Goal: Task Accomplishment & Management: Use online tool/utility

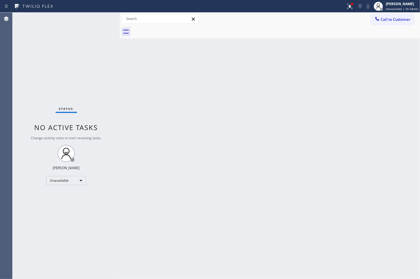
click at [53, 99] on div "Status No active tasks Change activity state to start receiving tasks. Judy Ann…" at bounding box center [66, 146] width 107 height 267
drag, startPoint x: 212, startPoint y: 122, endPoint x: 223, endPoint y: 122, distance: 10.6
click at [220, 122] on div "Back to Dashboard Change Sender ID Customers Technicians Select a contact Outbo…" at bounding box center [270, 146] width 301 height 267
click at [226, 145] on div "Back to Dashboard Change Sender ID Customers Technicians Select a contact Outbo…" at bounding box center [270, 146] width 301 height 267
click at [57, 37] on div "Status No active tasks Change activity state to start receiving tasks. Judy Ann…" at bounding box center [66, 146] width 107 height 267
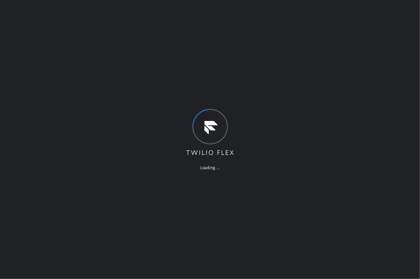
click at [316, 199] on div "Loading ..." at bounding box center [210, 139] width 420 height 279
click at [65, 101] on div "Loading ..." at bounding box center [210, 139] width 420 height 279
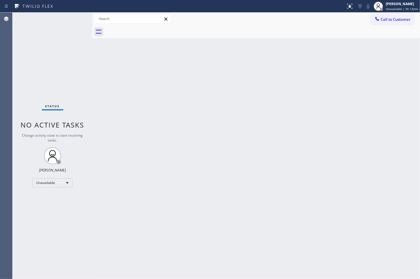
click at [264, 158] on div "Back to Dashboard Change Sender ID Customers Technicians Select a contact Outbo…" at bounding box center [256, 146] width 328 height 267
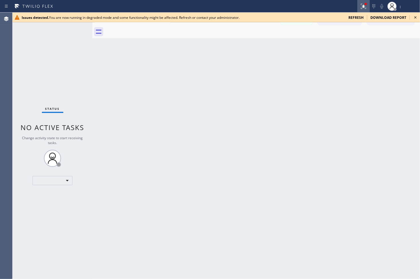
click at [364, 3] on icon at bounding box center [363, 6] width 7 height 7
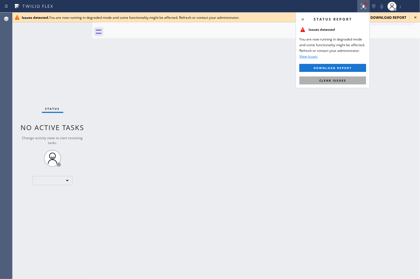
click at [357, 83] on button "Clear issues" at bounding box center [333, 80] width 67 height 8
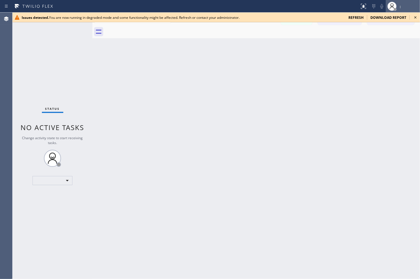
click at [404, 7] on div "|" at bounding box center [409, 7] width 19 height 4
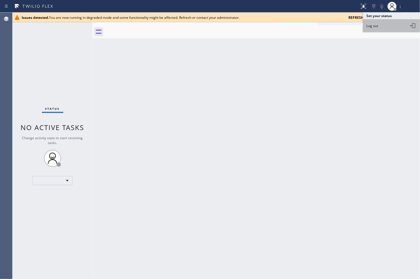
click at [398, 24] on button "Log out" at bounding box center [391, 25] width 57 height 13
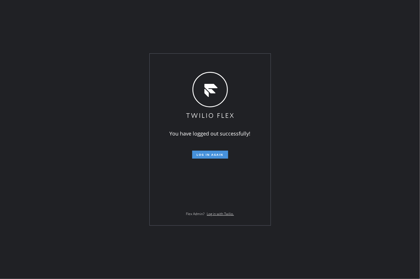
click at [215, 151] on button "Log in again" at bounding box center [210, 155] width 36 height 8
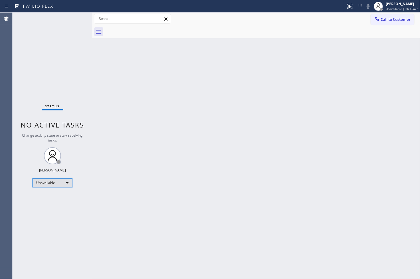
click at [66, 183] on div "Unavailable" at bounding box center [53, 182] width 40 height 9
click at [57, 196] on li "Available" at bounding box center [52, 198] width 39 height 7
drag, startPoint x: 159, startPoint y: 165, endPoint x: 107, endPoint y: 104, distance: 79.9
click at [159, 164] on div "Back to Dashboard Change Sender ID Customers Technicians Select a contact Outbo…" at bounding box center [256, 146] width 328 height 267
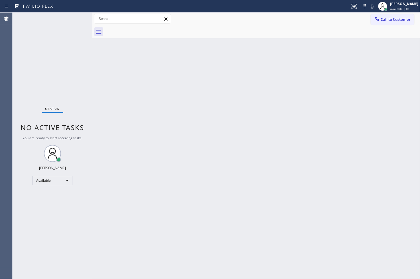
click at [89, 69] on div "Status No active tasks You are ready to start receiving tasks. [PERSON_NAME]" at bounding box center [53, 146] width 80 height 267
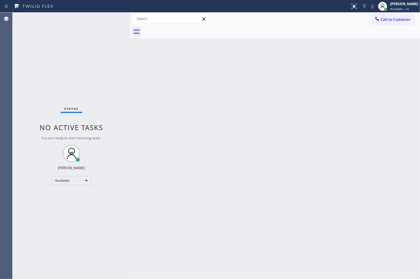
drag, startPoint x: 92, startPoint y: 46, endPoint x: 131, endPoint y: 47, distance: 38.3
click at [130, 47] on div at bounding box center [130, 146] width 0 height 267
click at [106, 47] on div "Status No active tasks You are ready to start receiving tasks. [PERSON_NAME]" at bounding box center [72, 146] width 118 height 267
click at [105, 37] on div "Status No active tasks You are ready to start receiving tasks. [PERSON_NAME]" at bounding box center [72, 146] width 118 height 267
click at [102, 26] on div "Status No active tasks You are ready to start receiving tasks. [PERSON_NAME]" at bounding box center [72, 146] width 118 height 267
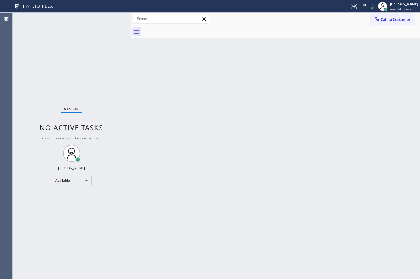
click at [113, 18] on div "Status No active tasks You are ready to start receiving tasks. [PERSON_NAME]" at bounding box center [72, 146] width 118 height 267
click at [109, 24] on div "Status No active tasks You are ready to start receiving tasks. [PERSON_NAME]" at bounding box center [72, 146] width 118 height 267
click at [90, 23] on div "Status No active tasks You are ready to start receiving tasks. [PERSON_NAME]" at bounding box center [72, 146] width 118 height 267
click at [84, 71] on div "Status No active tasks You are ready to start receiving tasks. [PERSON_NAME]" at bounding box center [72, 146] width 118 height 267
click at [102, 19] on div "Status No active tasks You are ready to start receiving tasks. [PERSON_NAME]" at bounding box center [72, 146] width 118 height 267
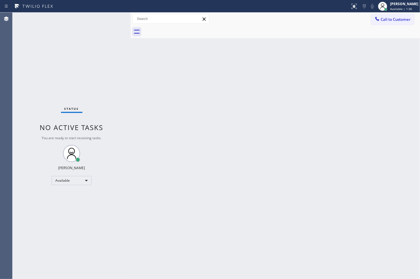
click at [102, 17] on div "Status No active tasks You are ready to start receiving tasks. [PERSON_NAME]" at bounding box center [72, 146] width 118 height 267
click at [86, 78] on div "Status No active tasks You are ready to start receiving tasks. [PERSON_NAME]" at bounding box center [72, 146] width 118 height 267
click at [104, 27] on div "Status No active tasks You are ready to start receiving tasks. [PERSON_NAME]" at bounding box center [72, 146] width 118 height 267
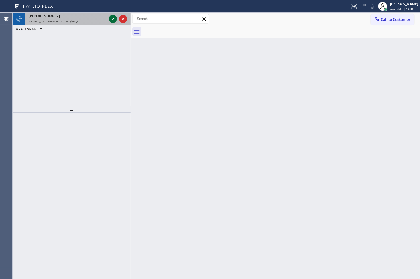
click at [111, 20] on icon at bounding box center [113, 18] width 7 height 7
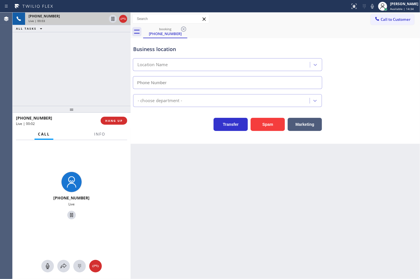
click at [102, 140] on div "[PHONE_NUMBER] Live" at bounding box center [72, 196] width 118 height 113
click at [101, 136] on span "Info" at bounding box center [99, 134] width 11 height 5
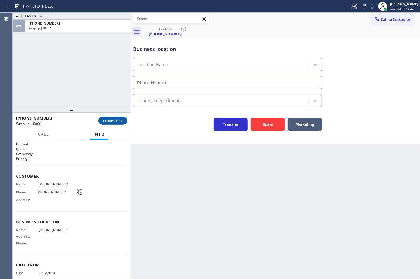
drag, startPoint x: 104, startPoint y: 122, endPoint x: 109, endPoint y: 118, distance: 5.9
click at [105, 122] on span "COMPLETE" at bounding box center [113, 121] width 20 height 4
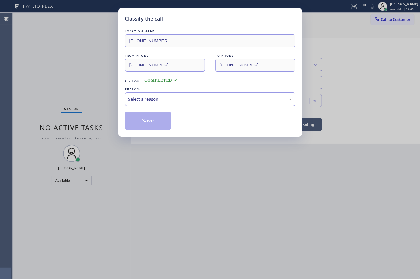
click at [146, 106] on div "LOCATION NAME [PHONE_NUMBER] FROM PHONE [PHONE_NUMBER] TO PHONE [PHONE_NUMBER] …" at bounding box center [210, 79] width 170 height 102
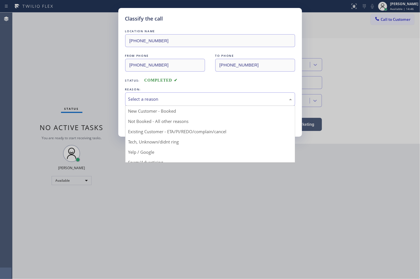
click at [147, 102] on div "Select a reason" at bounding box center [210, 99] width 164 height 7
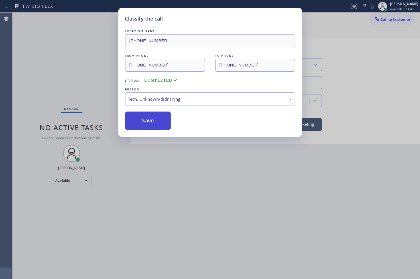
click at [147, 126] on button "Save" at bounding box center [148, 121] width 46 height 18
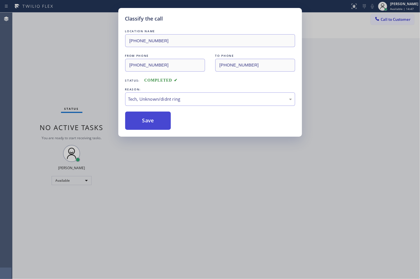
click at [147, 126] on button "Save" at bounding box center [148, 121] width 46 height 18
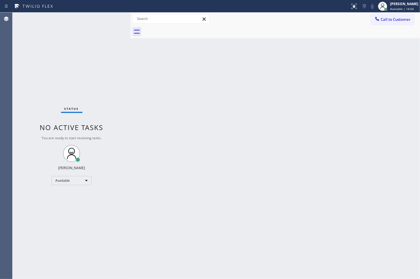
click at [173, 67] on div "Back to Dashboard Change Sender ID Customers Technicians Select a contact Outbo…" at bounding box center [276, 146] width 290 height 267
click at [107, 18] on div "Status No active tasks You are ready to start receiving tasks. [PERSON_NAME]" at bounding box center [72, 146] width 118 height 267
click at [56, 99] on div "Status No active tasks You are ready to start receiving tasks. [PERSON_NAME]" at bounding box center [72, 146] width 118 height 267
click at [77, 48] on div "Status No active tasks You are ready to start receiving tasks. [PERSON_NAME]" at bounding box center [72, 146] width 118 height 267
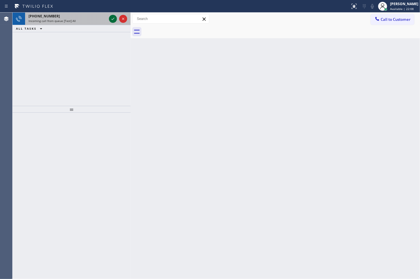
click at [112, 19] on icon at bounding box center [113, 18] width 7 height 7
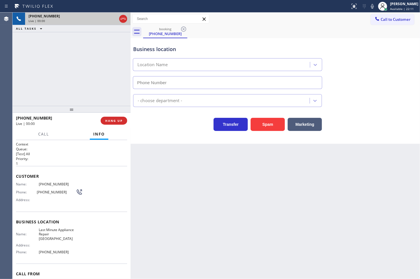
type input "[PHONE_NUMBER]"
click at [167, 130] on div "Transfer Spam Marketing" at bounding box center [227, 123] width 191 height 16
click at [88, 109] on div at bounding box center [72, 109] width 118 height 7
click at [171, 142] on div "Business location Last Minute Appliance Repair [GEOGRAPHIC_DATA] [PHONE_NUMBER]…" at bounding box center [276, 91] width 290 height 106
click at [101, 96] on div "[PHONE_NUMBER] Live | 00:07 ALL TASKS ALL TASKS ACTIVE TASKS TASKS IN WRAP UP" at bounding box center [72, 59] width 118 height 93
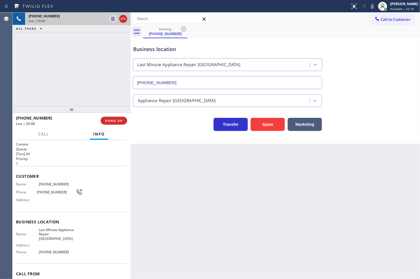
click at [119, 107] on div at bounding box center [72, 109] width 118 height 7
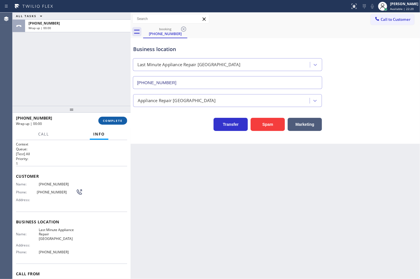
click at [112, 119] on span "COMPLETE" at bounding box center [113, 121] width 20 height 4
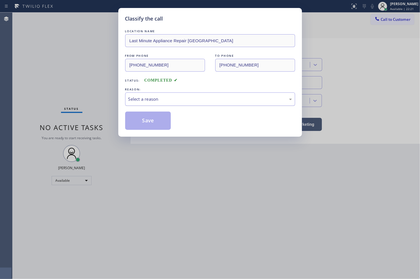
click at [166, 97] on div "Select a reason" at bounding box center [210, 99] width 164 height 7
click at [167, 121] on button "Save" at bounding box center [148, 121] width 46 height 18
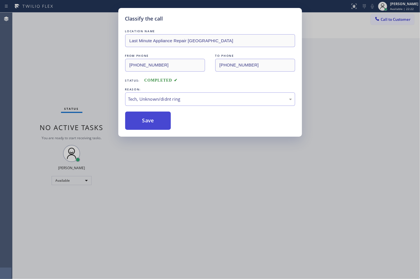
drag, startPoint x: 167, startPoint y: 121, endPoint x: 326, endPoint y: 61, distance: 170.0
click at [168, 119] on button "Save" at bounding box center [148, 121] width 46 height 18
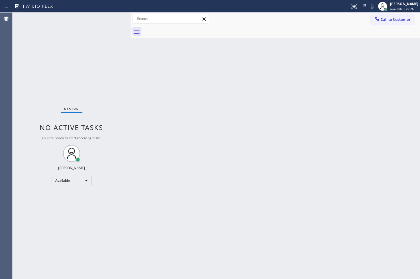
click at [96, 39] on div "Status No active tasks You are ready to start receiving tasks. [PERSON_NAME]" at bounding box center [72, 146] width 118 height 267
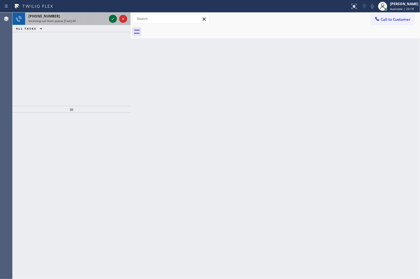
click at [112, 20] on icon at bounding box center [113, 18] width 7 height 7
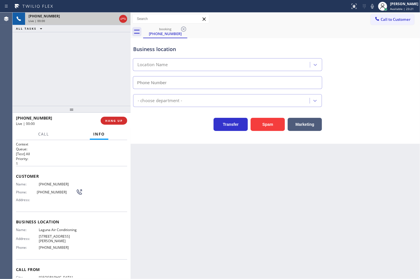
type input "[PHONE_NUMBER]"
click at [143, 140] on div "Business location Laguna Air Conditioning [PHONE_NUMBER] HVAC Transfer Spam Mar…" at bounding box center [276, 91] width 290 height 106
click at [131, 129] on div at bounding box center [131, 146] width 0 height 267
click at [44, 132] on span "Call" at bounding box center [43, 134] width 11 height 5
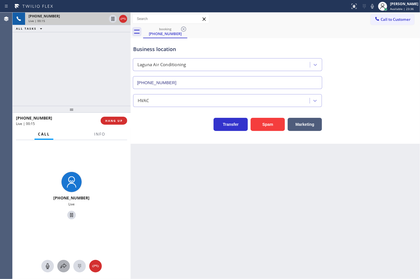
click at [63, 267] on icon at bounding box center [64, 266] width 6 height 5
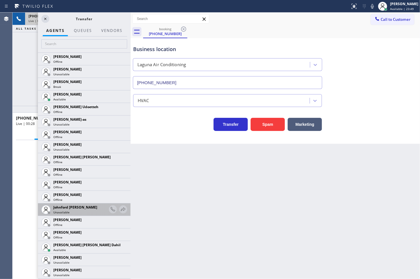
scroll to position [571, 0]
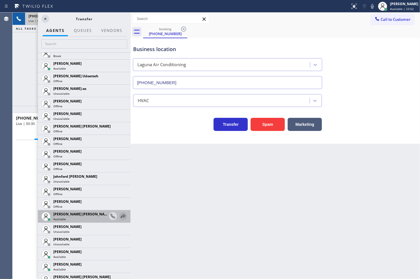
click at [121, 215] on icon at bounding box center [123, 216] width 5 height 4
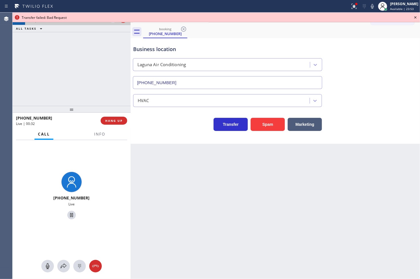
click at [110, 21] on div "Transfer failed: Bad Request" at bounding box center [217, 18] width 408 height 10
click at [59, 264] on div at bounding box center [63, 266] width 13 height 7
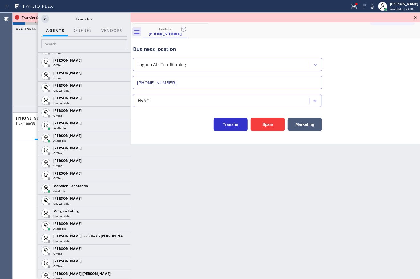
scroll to position [951, 0]
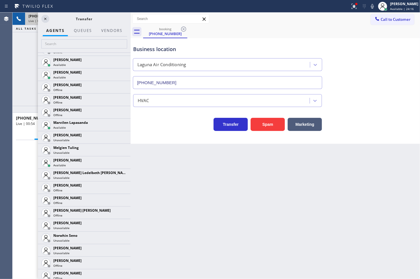
click at [26, 216] on div "[PHONE_NUMBER] Live" at bounding box center [72, 196] width 118 height 113
click at [26, 192] on div "[PHONE_NUMBER] Live" at bounding box center [72, 196] width 118 height 113
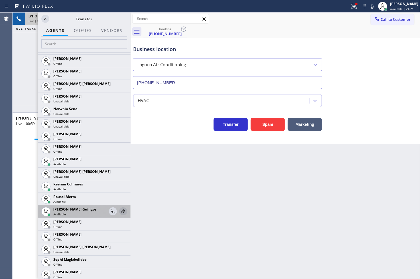
click at [120, 210] on icon at bounding box center [123, 211] width 7 height 7
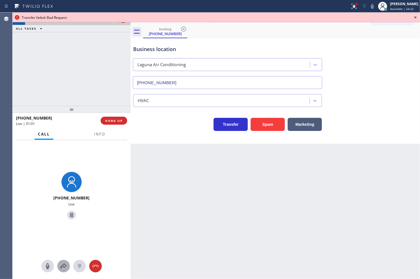
click at [66, 268] on icon at bounding box center [63, 266] width 7 height 7
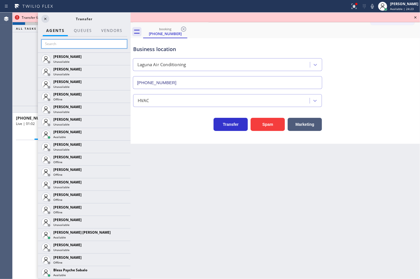
click at [58, 44] on input "text" at bounding box center [84, 43] width 86 height 9
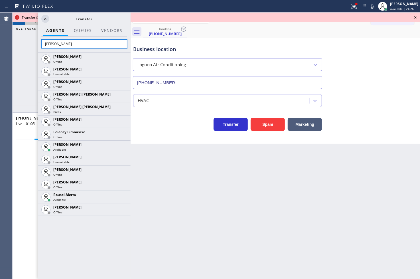
type input "rousel"
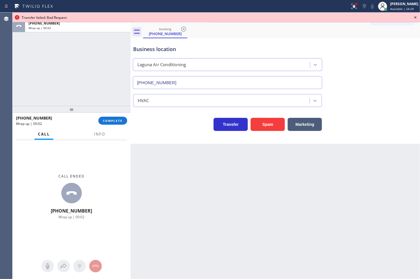
click at [415, 16] on icon at bounding box center [415, 17] width 7 height 7
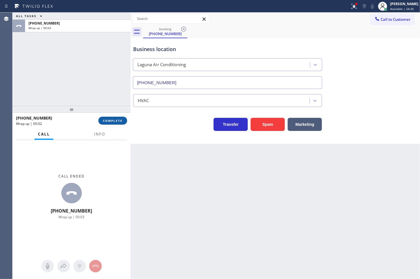
click at [114, 117] on button "COMPLETE" at bounding box center [112, 121] width 29 height 8
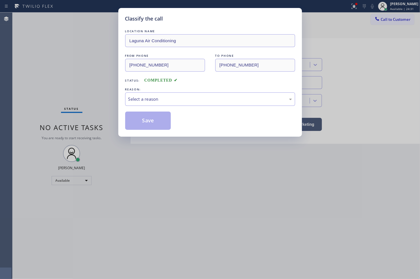
click at [170, 97] on div "Select a reason" at bounding box center [210, 99] width 164 height 7
click at [161, 115] on button "Save" at bounding box center [148, 121] width 46 height 18
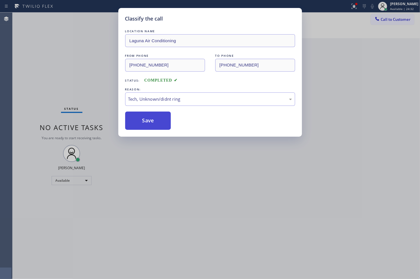
drag, startPoint x: 161, startPoint y: 115, endPoint x: 337, endPoint y: 65, distance: 183.4
click at [168, 113] on button "Save" at bounding box center [148, 121] width 46 height 18
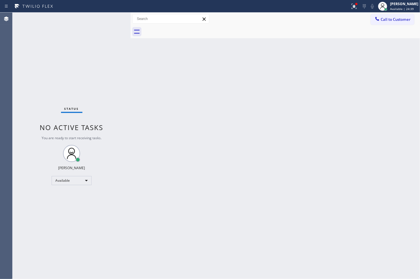
click at [309, 257] on div "Back to Dashboard Change Sender ID Customers Technicians Select a contact Outbo…" at bounding box center [276, 146] width 290 height 267
click at [36, 96] on div "Status No active tasks You are ready to start receiving tasks. [PERSON_NAME]" at bounding box center [72, 146] width 118 height 267
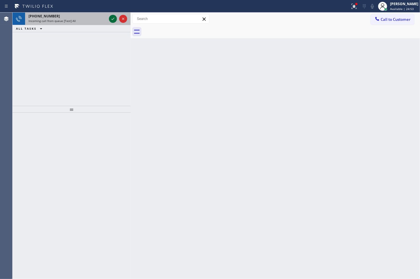
click at [112, 16] on icon at bounding box center [113, 18] width 7 height 7
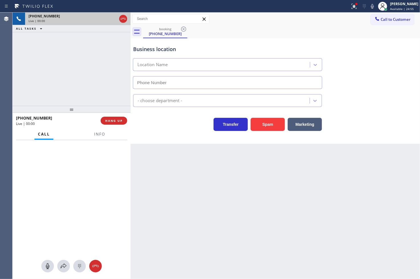
type input "[PHONE_NUMBER]"
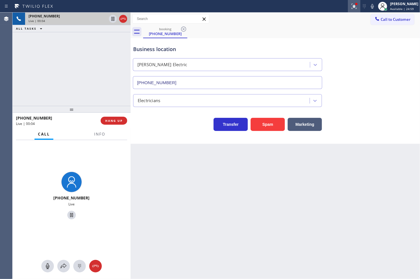
click at [352, 5] on div at bounding box center [354, 6] width 13 height 7
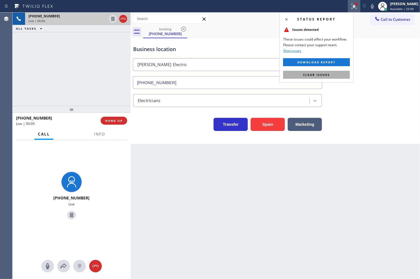
click at [327, 72] on button "Clear issues" at bounding box center [316, 75] width 67 height 8
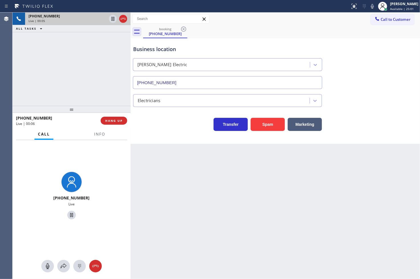
drag, startPoint x: 46, startPoint y: 56, endPoint x: 50, endPoint y: 52, distance: 5.2
click at [50, 52] on div "[PHONE_NUMBER] Live | 00:05 ALL TASKS ALL TASKS ACTIVE TASKS TASKS IN WRAP UP" at bounding box center [72, 59] width 118 height 93
click at [106, 71] on div "[PHONE_NUMBER] Live | 00:13 ALL TASKS ALL TASKS ACTIVE TASKS TASKS IN WRAP UP" at bounding box center [72, 59] width 118 height 93
click at [167, 123] on div "Transfer Spam Marketing" at bounding box center [227, 123] width 191 height 16
click at [121, 119] on span "HANG UP" at bounding box center [113, 121] width 17 height 4
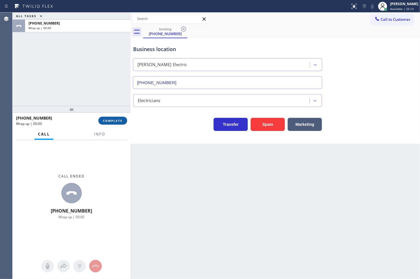
click at [121, 119] on span "COMPLETE" at bounding box center [113, 121] width 20 height 4
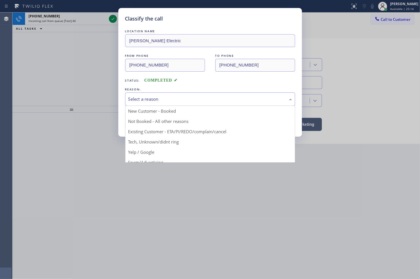
click at [156, 98] on div "Select a reason" at bounding box center [210, 99] width 164 height 7
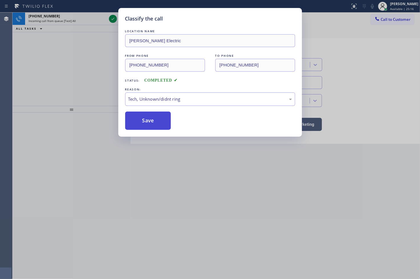
click at [156, 115] on button "Save" at bounding box center [148, 121] width 46 height 18
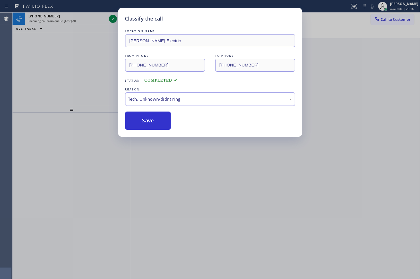
click at [94, 27] on div "Classify the call LOCATION NAME [PERSON_NAME] Electric FROM PHONE [PHONE_NUMBER…" at bounding box center [210, 139] width 420 height 279
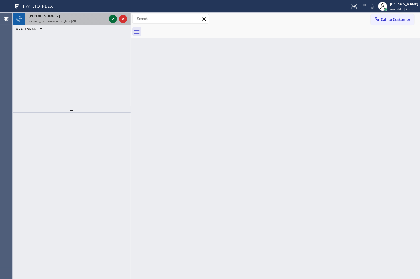
click at [112, 16] on icon at bounding box center [113, 18] width 7 height 7
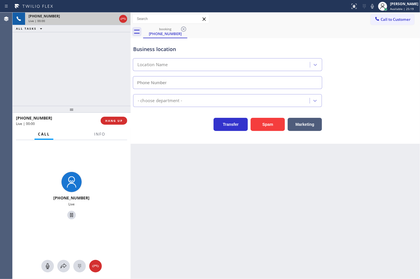
type input "[PHONE_NUMBER]"
click at [105, 168] on div "[PHONE_NUMBER] Live" at bounding box center [72, 196] width 118 height 113
click at [67, 152] on div "[PHONE_NUMBER] Live" at bounding box center [72, 196] width 118 height 113
click at [75, 126] on div "[PHONE_NUMBER] Live | 00:33" at bounding box center [58, 120] width 85 height 15
click at [75, 84] on div "[PHONE_NUMBER] Live | 00:34 ALL TASKS ALL TASKS ACTIVE TASKS TASKS IN WRAP UP" at bounding box center [72, 59] width 118 height 93
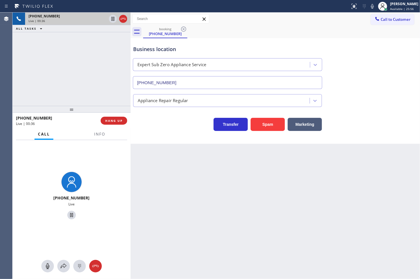
click at [86, 147] on div "[PHONE_NUMBER] Live" at bounding box center [72, 196] width 118 height 113
click at [85, 160] on div "[PHONE_NUMBER] Live" at bounding box center [72, 196] width 118 height 113
click at [112, 164] on div "[PHONE_NUMBER] Live" at bounding box center [72, 196] width 118 height 113
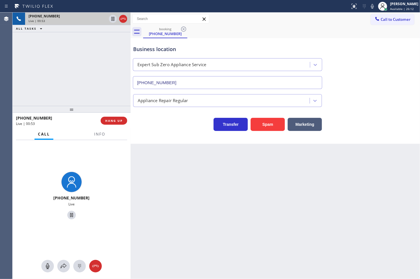
click at [112, 161] on div "[PHONE_NUMBER] Live" at bounding box center [72, 196] width 118 height 113
click at [116, 123] on span "HANG UP" at bounding box center [113, 121] width 17 height 4
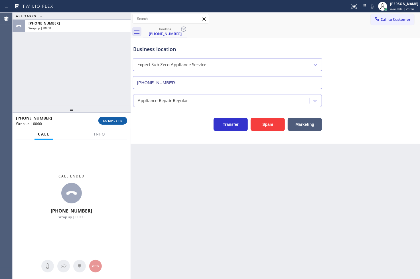
click at [116, 123] on span "COMPLETE" at bounding box center [113, 121] width 20 height 4
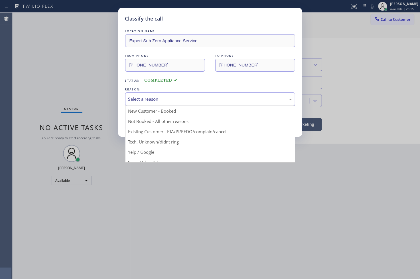
click at [163, 96] on div "Select a reason" at bounding box center [210, 99] width 164 height 7
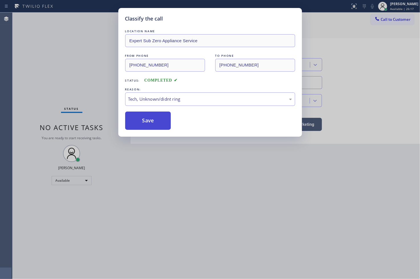
click at [158, 118] on button "Save" at bounding box center [148, 121] width 46 height 18
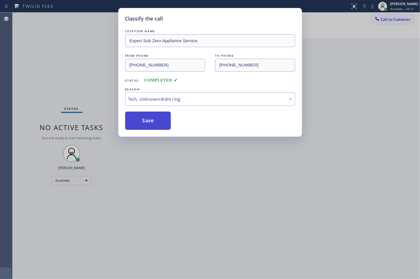
click at [159, 115] on button "Save" at bounding box center [148, 121] width 46 height 18
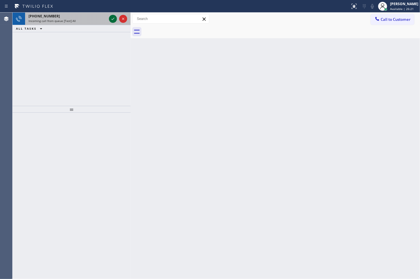
click at [111, 22] on icon at bounding box center [113, 18] width 7 height 7
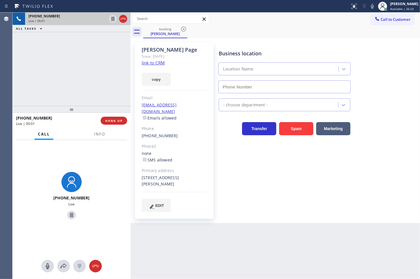
type input "[PHONE_NUMBER]"
click at [156, 63] on link "link to CRM" at bounding box center [153, 63] width 23 height 6
click at [73, 53] on div "[PHONE_NUMBER] Live | 00:12 ALL TASKS ALL TASKS ACTIVE TASKS TASKS IN WRAP UP" at bounding box center [72, 59] width 118 height 93
click at [73, 52] on div "[PHONE_NUMBER] Live | 00:13 ALL TASKS ALL TASKS ACTIVE TASKS TASKS IN WRAP UP" at bounding box center [72, 59] width 118 height 93
click at [98, 138] on button "Info" at bounding box center [100, 134] width 18 height 11
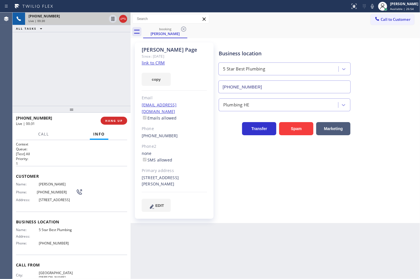
click at [62, 88] on div "[PHONE_NUMBER] Live | 00:30 ALL TASKS ALL TASKS ACTIVE TASKS TASKS IN WRAP UP" at bounding box center [72, 59] width 118 height 93
click at [23, 83] on div "[PHONE_NUMBER] Live | 00:53 ALL TASKS ALL TASKS ACTIVE TASKS TASKS IN WRAP UP" at bounding box center [72, 59] width 118 height 93
click at [57, 65] on div "[PHONE_NUMBER] Live | 00:55 ALL TASKS ALL TASKS ACTIVE TASKS TASKS IN WRAP UP" at bounding box center [72, 59] width 118 height 93
drag, startPoint x: 74, startPoint y: 129, endPoint x: 72, endPoint y: 84, distance: 44.9
click at [75, 126] on div "[PHONE_NUMBER] Live | 00:56 HANG UP Call Info [PHONE_NUMBER] Live Context Queue…" at bounding box center [72, 196] width 118 height 167
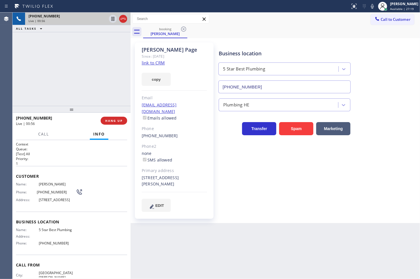
click at [65, 61] on div "[PHONE_NUMBER] Live | 00:56 ALL TASKS ALL TASKS ACTIVE TASKS TASKS IN WRAP UP" at bounding box center [72, 59] width 118 height 93
click at [69, 139] on div "Call Info" at bounding box center [71, 134] width 111 height 11
click at [55, 65] on div "[PHONE_NUMBER] Live | 00:57 ALL TASKS ALL TASKS ACTIVE TASKS TASKS IN WRAP UP" at bounding box center [72, 59] width 118 height 93
click at [110, 30] on div "ALL TASKS ALL TASKS ACTIVE TASKS TASKS IN WRAP UP" at bounding box center [72, 28] width 118 height 7
drag, startPoint x: 100, startPoint y: 47, endPoint x: 87, endPoint y: 39, distance: 15.5
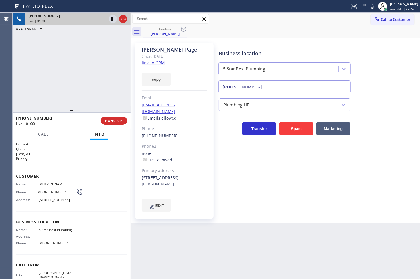
click at [98, 46] on div "[PHONE_NUMBER] Live | 01:00 ALL TASKS ALL TASKS ACTIVE TASKS TASKS IN WRAP UP" at bounding box center [72, 59] width 118 height 93
click at [101, 56] on div "[PHONE_NUMBER] Live | 01:02 ALL TASKS ALL TASKS ACTIVE TASKS TASKS IN WRAP UP" at bounding box center [72, 59] width 118 height 93
drag, startPoint x: 111, startPoint y: 65, endPoint x: 114, endPoint y: 43, distance: 22.2
click at [110, 63] on div "[PHONE_NUMBER] Live | 01:02 ALL TASKS ALL TASKS ACTIVE TASKS TASKS IN WRAP UP" at bounding box center [72, 59] width 118 height 93
click at [112, 16] on icon at bounding box center [113, 18] width 7 height 7
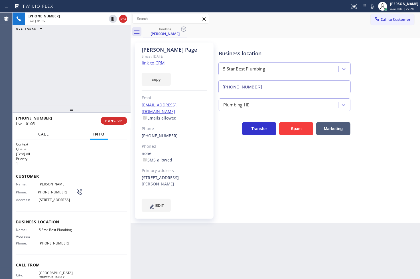
click at [36, 137] on button "Call" at bounding box center [44, 134] width 18 height 11
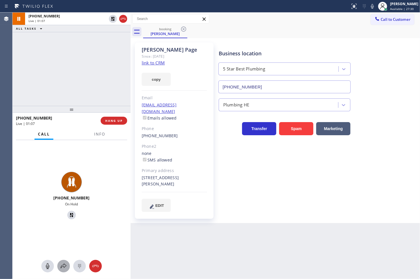
click at [66, 269] on icon at bounding box center [63, 266] width 7 height 7
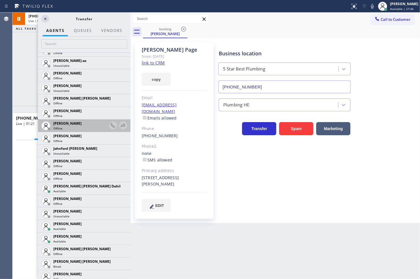
scroll to position [602, 0]
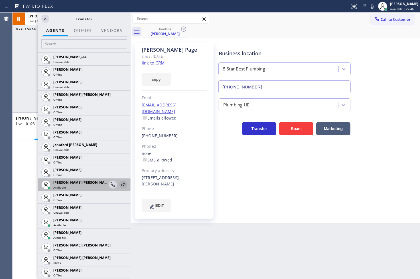
click at [120, 182] on icon at bounding box center [123, 184] width 7 height 7
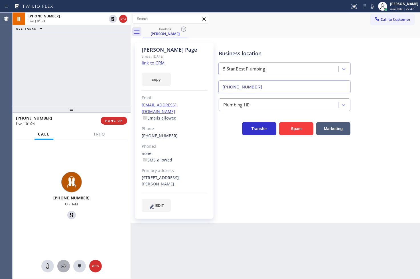
click at [63, 263] on icon at bounding box center [63, 266] width 7 height 7
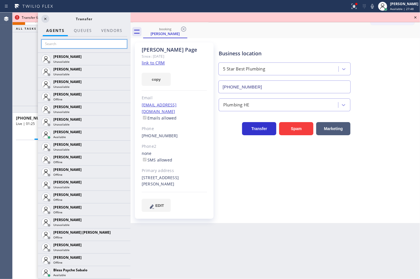
click at [54, 42] on input "text" at bounding box center [84, 43] width 86 height 9
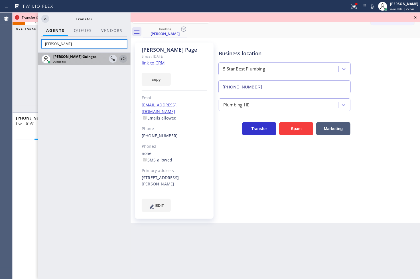
type input "[PERSON_NAME]"
click at [125, 61] on icon at bounding box center [123, 58] width 7 height 7
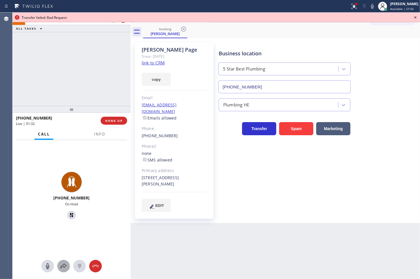
click at [62, 267] on icon at bounding box center [63, 266] width 7 height 7
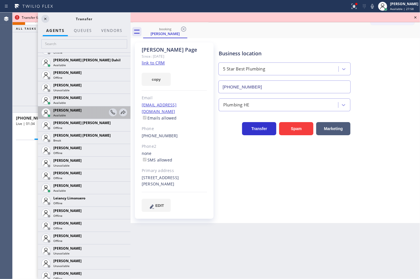
scroll to position [729, 0]
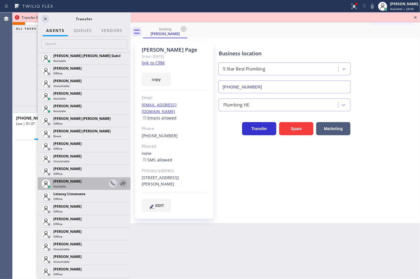
click at [120, 181] on icon at bounding box center [123, 183] width 7 height 7
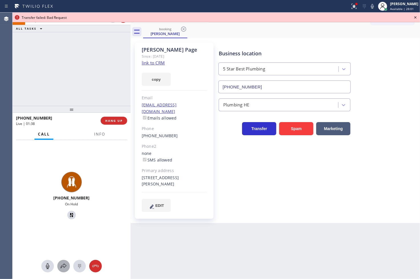
click at [61, 263] on icon at bounding box center [63, 266] width 7 height 7
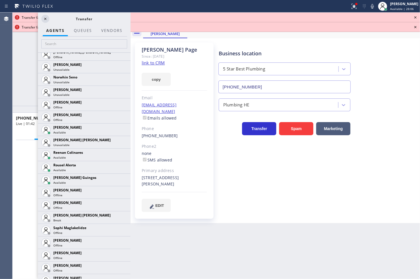
scroll to position [1167, 0]
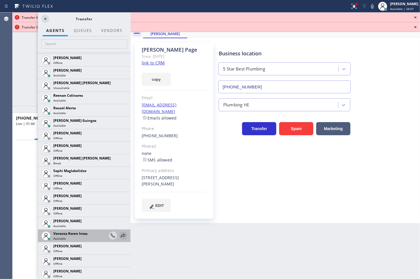
click at [120, 233] on icon at bounding box center [123, 235] width 7 height 7
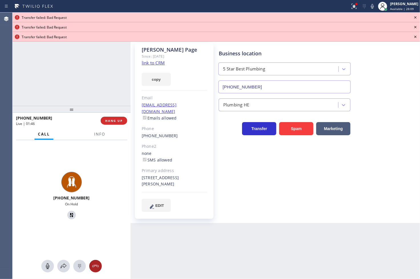
drag, startPoint x: 98, startPoint y: 265, endPoint x: 209, endPoint y: 115, distance: 187.0
click at [98, 265] on icon at bounding box center [95, 266] width 7 height 7
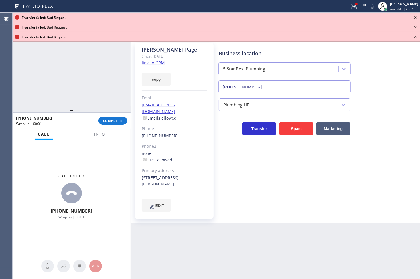
click at [416, 16] on icon at bounding box center [415, 17] width 7 height 7
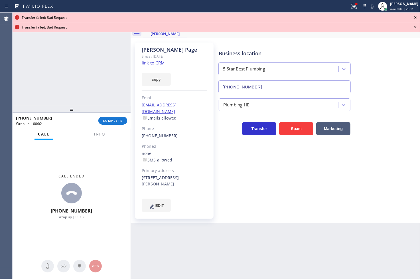
click at [416, 16] on icon at bounding box center [415, 17] width 7 height 7
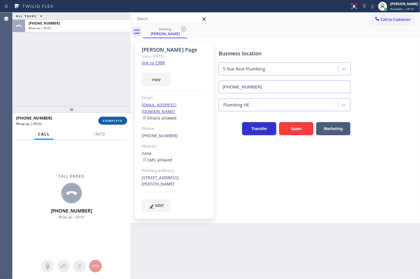
click at [110, 121] on span "COMPLETE" at bounding box center [113, 121] width 20 height 4
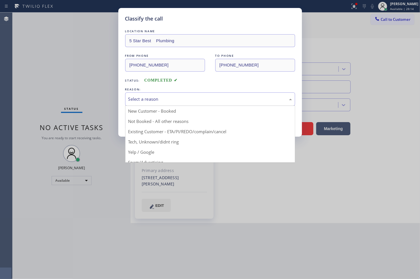
drag, startPoint x: 150, startPoint y: 98, endPoint x: 151, endPoint y: 103, distance: 4.4
click at [150, 98] on div "Select a reason" at bounding box center [210, 99] width 164 height 7
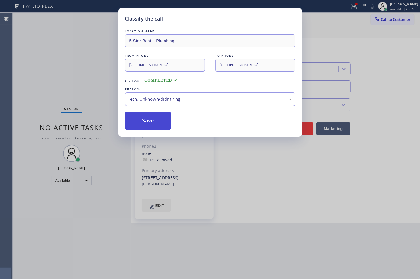
click at [150, 123] on button "Save" at bounding box center [148, 121] width 46 height 18
drag, startPoint x: 150, startPoint y: 123, endPoint x: 168, endPoint y: 115, distance: 19.4
click at [152, 123] on button "Save" at bounding box center [148, 121] width 46 height 18
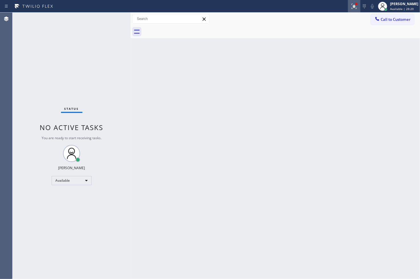
drag, startPoint x: 347, startPoint y: 6, endPoint x: 346, endPoint y: 12, distance: 5.8
click at [353, 6] on icon at bounding box center [354, 6] width 3 height 2
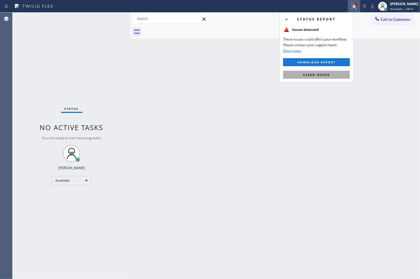
click at [331, 74] on button "Clear issues" at bounding box center [316, 75] width 67 height 8
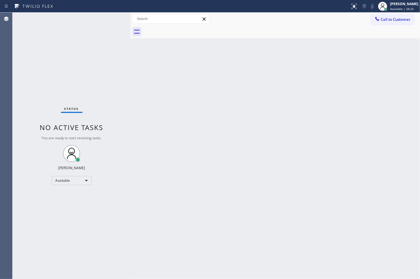
drag, startPoint x: 177, startPoint y: 142, endPoint x: 179, endPoint y: 136, distance: 6.2
click at [178, 141] on div "Back to Dashboard Change Sender ID Customers Technicians Select a contact Outbo…" at bounding box center [276, 146] width 290 height 267
click at [110, 35] on div "Status No active tasks You are ready to start receiving tasks. [PERSON_NAME]" at bounding box center [72, 146] width 118 height 267
click at [107, 20] on div "Status No active tasks You are ready to start receiving tasks. [PERSON_NAME]" at bounding box center [72, 146] width 118 height 267
click at [113, 19] on div "Status No active tasks You are ready to start receiving tasks. [PERSON_NAME]" at bounding box center [72, 146] width 118 height 267
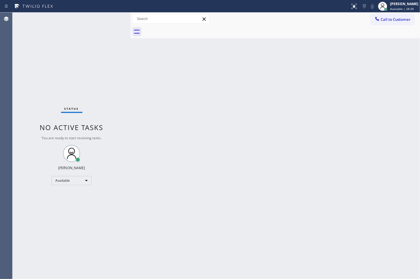
click at [104, 7] on div at bounding box center [175, 6] width 346 height 9
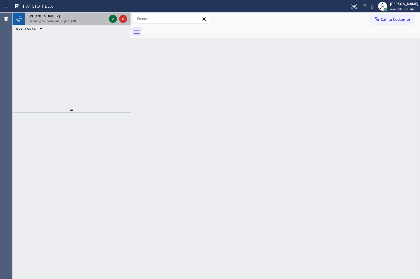
click at [111, 18] on icon at bounding box center [113, 18] width 7 height 7
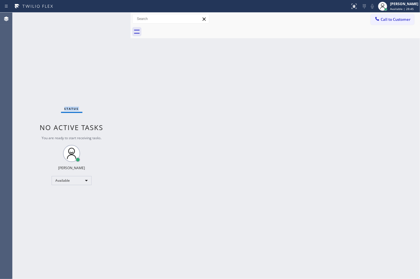
click at [111, 18] on div "Status No active tasks You are ready to start receiving tasks. [PERSON_NAME]" at bounding box center [72, 146] width 118 height 267
click at [348, 4] on div at bounding box center [354, 6] width 13 height 7
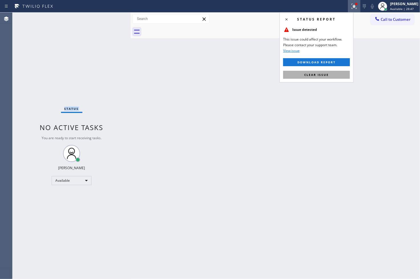
click at [325, 74] on span "Clear issue" at bounding box center [317, 75] width 25 height 4
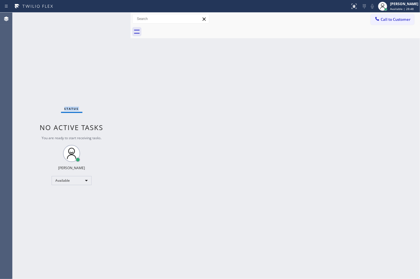
click at [76, 118] on div "Status No active tasks You are ready to start receiving tasks. [PERSON_NAME]" at bounding box center [72, 146] width 118 height 267
click at [108, 18] on div "Status No active tasks You are ready to start receiving tasks. [PERSON_NAME]" at bounding box center [72, 146] width 118 height 267
drag, startPoint x: 108, startPoint y: 18, endPoint x: 115, endPoint y: 18, distance: 7.7
click at [115, 18] on div "Status No active tasks You are ready to start receiving tasks. [PERSON_NAME]" at bounding box center [72, 146] width 118 height 267
click at [340, 10] on div at bounding box center [175, 6] width 346 height 9
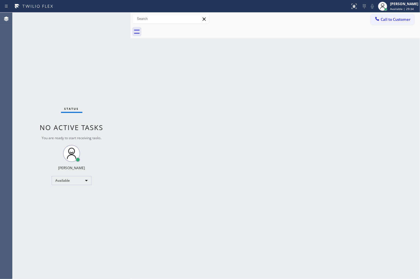
click at [117, 104] on div "Status No active tasks You are ready to start receiving tasks. [PERSON_NAME]" at bounding box center [72, 146] width 118 height 267
click at [111, 20] on div "Status No active tasks You are ready to start receiving tasks. [PERSON_NAME]" at bounding box center [72, 146] width 118 height 267
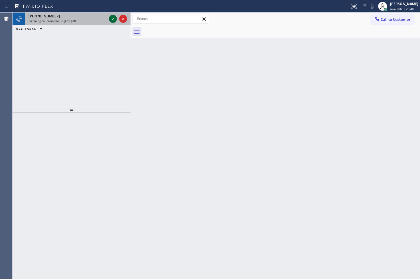
click at [111, 20] on icon at bounding box center [113, 18] width 7 height 7
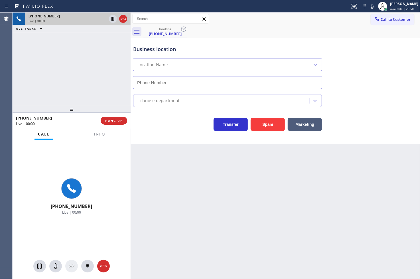
type input "[PHONE_NUMBER]"
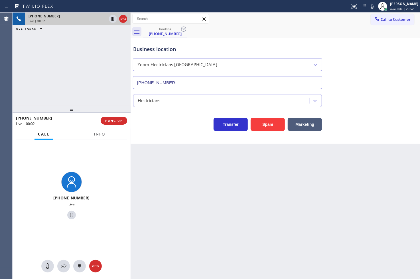
click at [99, 134] on span "Info" at bounding box center [99, 134] width 11 height 5
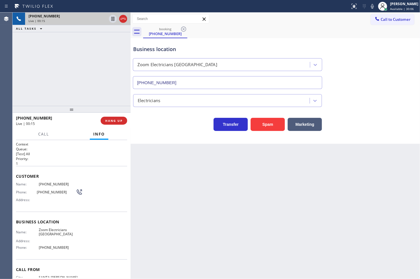
click at [376, 221] on div "Back to Dashboard Change Sender ID Customers Technicians Select a contact Outbo…" at bounding box center [276, 146] width 290 height 267
click at [76, 152] on p "[Test] All" at bounding box center [71, 154] width 111 height 5
click at [46, 132] on span "Call" at bounding box center [43, 134] width 11 height 5
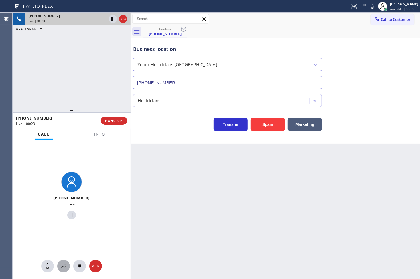
click at [66, 267] on icon at bounding box center [63, 266] width 7 height 7
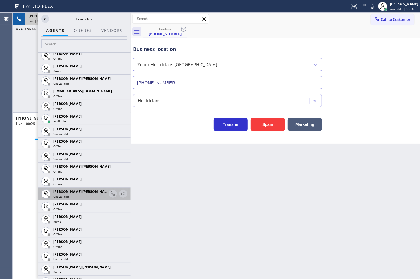
scroll to position [507, 0]
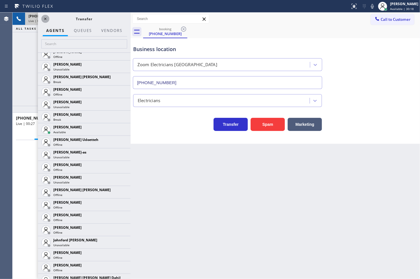
click at [46, 17] on icon at bounding box center [45, 18] width 7 height 7
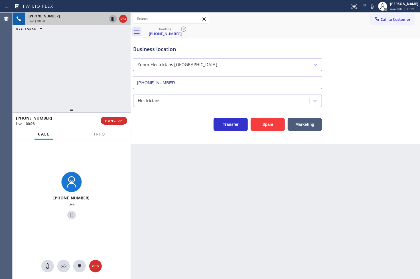
click at [112, 17] on icon at bounding box center [113, 18] width 7 height 7
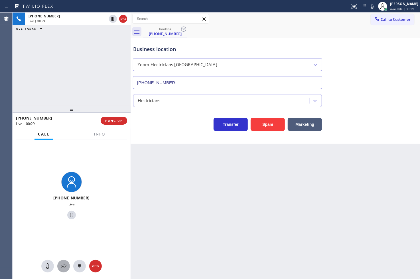
click at [65, 268] on icon at bounding box center [63, 266] width 7 height 7
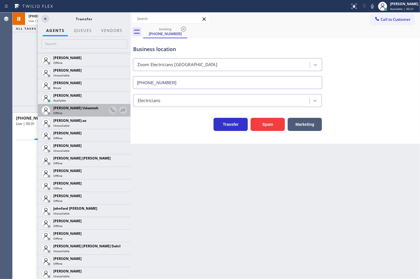
scroll to position [698, 0]
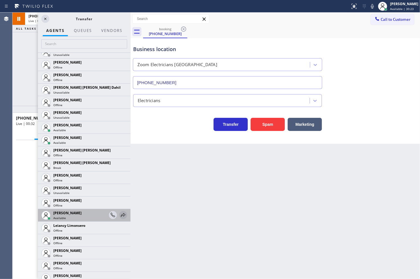
click at [120, 216] on icon at bounding box center [123, 215] width 7 height 7
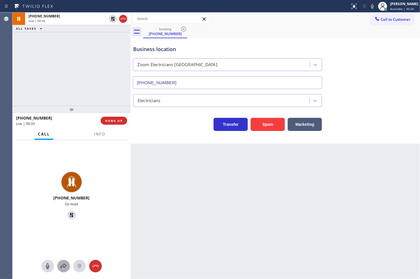
click at [64, 269] on icon at bounding box center [63, 266] width 7 height 7
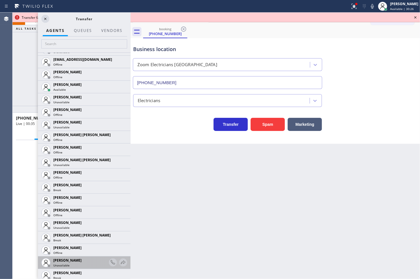
scroll to position [571, 0]
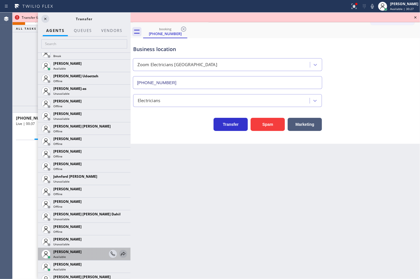
click at [121, 253] on icon at bounding box center [123, 254] width 5 height 4
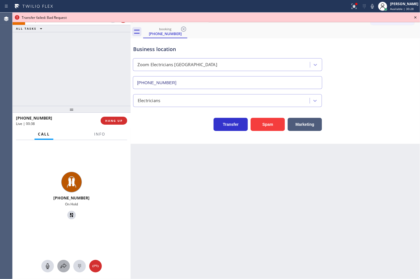
click at [63, 267] on icon at bounding box center [63, 266] width 7 height 7
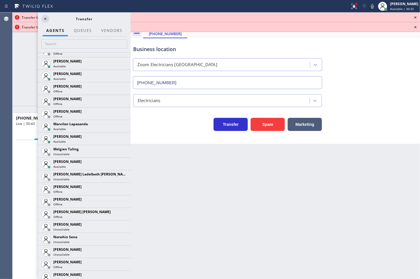
scroll to position [951, 0]
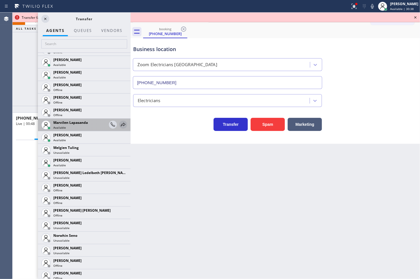
click at [120, 122] on icon at bounding box center [123, 124] width 7 height 7
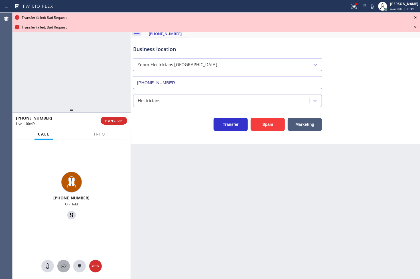
click at [61, 270] on button at bounding box center [63, 266] width 13 height 13
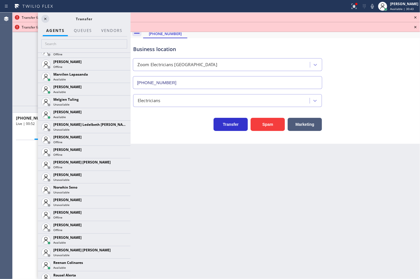
scroll to position [1046, 0]
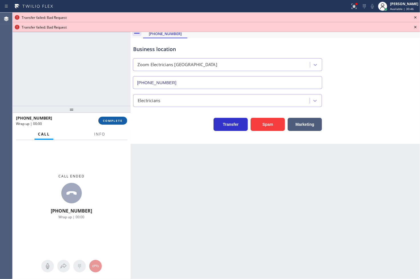
click at [112, 122] on span "COMPLETE" at bounding box center [113, 121] width 20 height 4
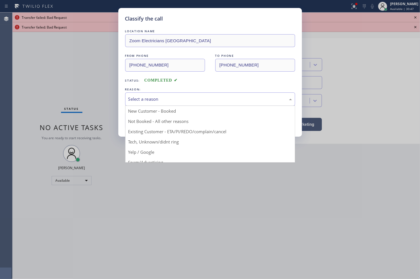
click at [153, 97] on div "Select a reason" at bounding box center [210, 99] width 164 height 7
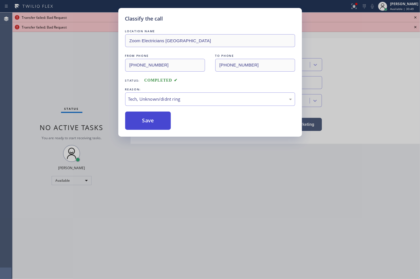
click at [152, 124] on button "Save" at bounding box center [148, 121] width 46 height 18
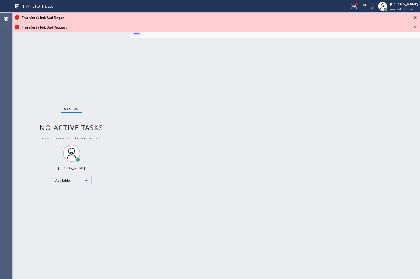
click at [417, 15] on icon at bounding box center [415, 17] width 7 height 7
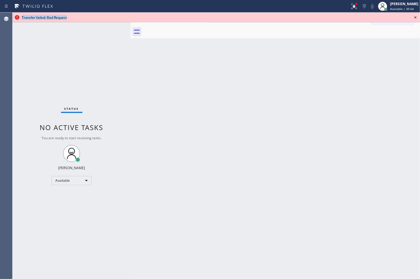
click at [417, 15] on icon at bounding box center [415, 17] width 7 height 7
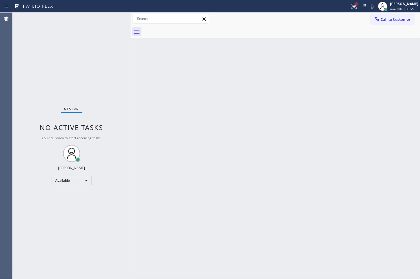
click at [355, 4] on div at bounding box center [356, 3] width 3 height 3
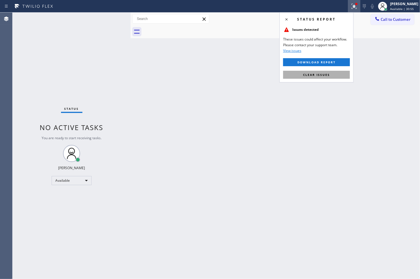
click at [330, 74] on button "Clear issues" at bounding box center [316, 75] width 67 height 8
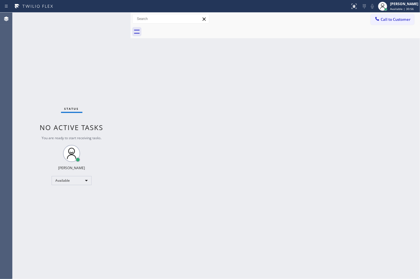
click at [94, 61] on div "Status No active tasks You are ready to start receiving tasks. [PERSON_NAME]" at bounding box center [72, 146] width 118 height 267
click at [108, 18] on div "Status No active tasks You are ready to start receiving tasks. [PERSON_NAME]" at bounding box center [72, 146] width 118 height 267
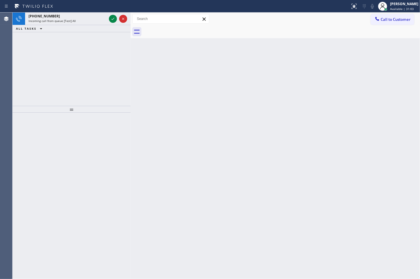
click at [108, 18] on div at bounding box center [118, 19] width 21 height 13
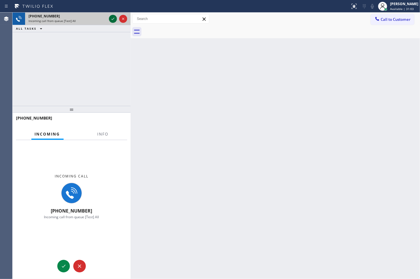
click at [113, 17] on icon at bounding box center [113, 18] width 7 height 7
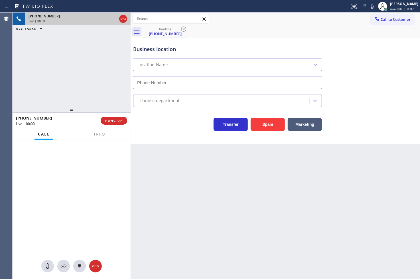
type input "[PHONE_NUMBER]"
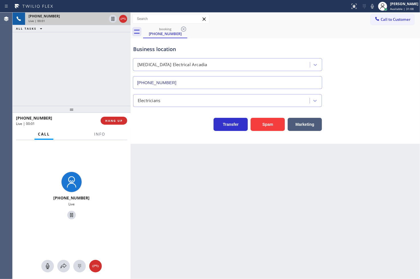
click at [133, 109] on div "[PHONE_NUMBER] Live | 00:01 ALL TASKS ALL TASKS ACTIVE TASKS TASKS IN WRAP UP […" at bounding box center [217, 146] width 408 height 267
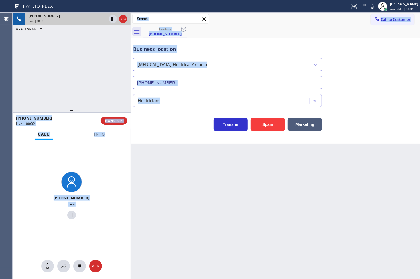
click at [163, 128] on div "Transfer Spam Marketing" at bounding box center [227, 123] width 191 height 16
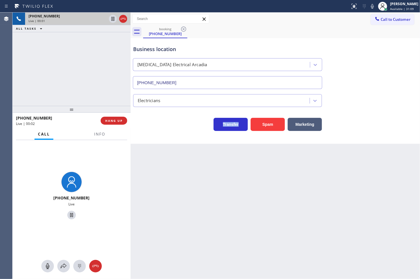
click at [163, 128] on div "Transfer Spam Marketing" at bounding box center [227, 123] width 191 height 16
click at [94, 132] on span "Info" at bounding box center [99, 134] width 11 height 5
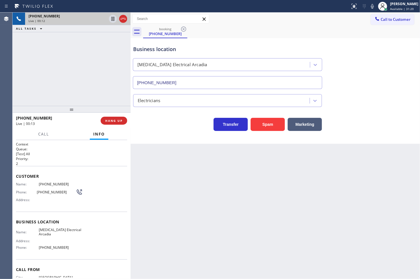
click at [161, 113] on div "Transfer Spam Marketing" at bounding box center [275, 122] width 287 height 18
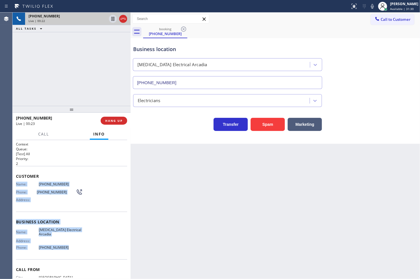
drag, startPoint x: 17, startPoint y: 184, endPoint x: 106, endPoint y: 249, distance: 110.2
click at [106, 249] on div "Context Queue: [Test] All Priority: 2 Customer Name: [PHONE_NUMBER] Phone: [PHO…" at bounding box center [71, 222] width 111 height 161
copy div "Name: [PHONE_NUMBER] Phone: [PHONE_NUMBER] Address: Business location Name: [ME…"
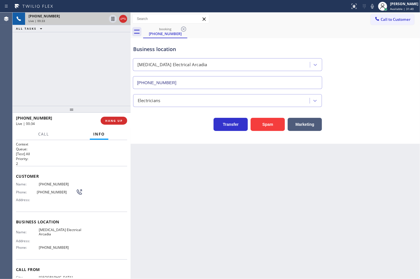
click at [74, 170] on div "Customer Name: [PHONE_NUMBER] Phone: [PHONE_NUMBER] Address:" at bounding box center [71, 189] width 111 height 46
click at [62, 130] on div "Call Info" at bounding box center [71, 134] width 111 height 11
click at [59, 79] on div "[PHONE_NUMBER] Live | 00:53 ALL TASKS ALL TASKS ACTIVE TASKS TASKS IN WRAP UP" at bounding box center [72, 59] width 118 height 93
click at [59, 79] on div "[PHONE_NUMBER] Live | 00:55 ALL TASKS ALL TASKS ACTIVE TASKS TASKS IN WRAP UP" at bounding box center [72, 59] width 118 height 93
click at [95, 64] on div "[PHONE_NUMBER] Live | 00:55 ALL TASKS ALL TASKS ACTIVE TASKS TASKS IN WRAP UP" at bounding box center [72, 59] width 118 height 93
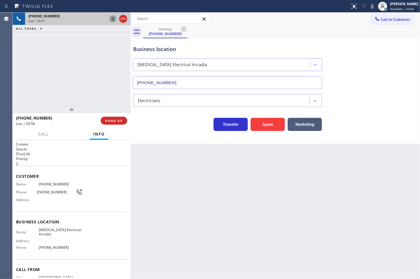
click at [112, 19] on icon at bounding box center [113, 19] width 3 height 4
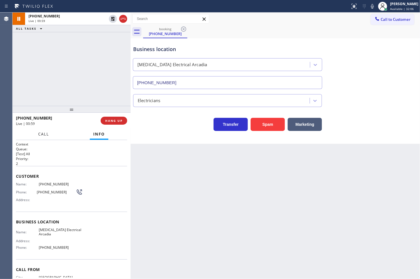
click at [43, 134] on span "Call" at bounding box center [43, 134] width 11 height 5
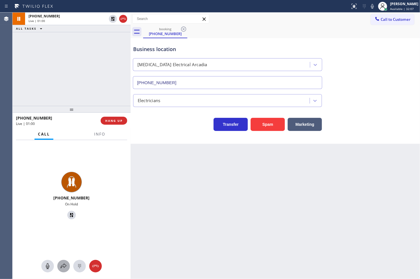
click at [61, 265] on icon at bounding box center [63, 266] width 7 height 7
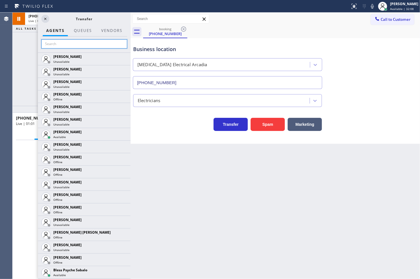
click at [49, 43] on input "text" at bounding box center [84, 43] width 86 height 9
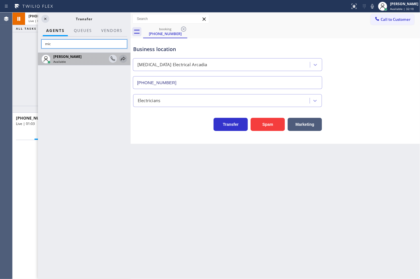
type input "mic"
click at [126, 55] on icon at bounding box center [123, 58] width 7 height 7
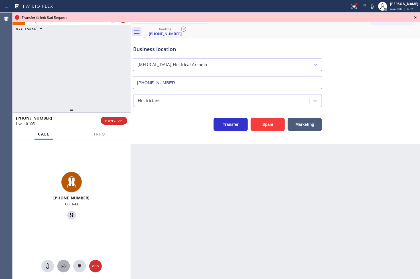
click at [66, 265] on icon at bounding box center [63, 266] width 7 height 7
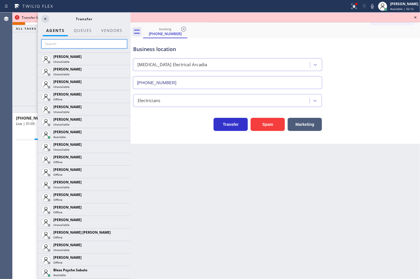
click at [72, 41] on input "text" at bounding box center [84, 43] width 86 height 9
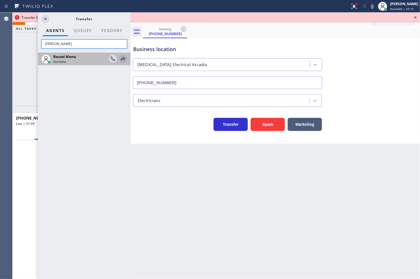
type input "[PERSON_NAME]"
click at [124, 60] on icon at bounding box center [123, 58] width 7 height 7
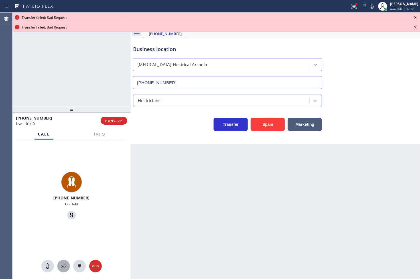
click at [65, 272] on button at bounding box center [63, 266] width 13 height 13
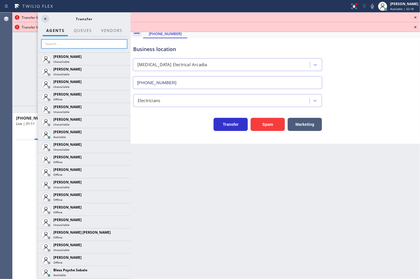
click at [60, 39] on input "text" at bounding box center [84, 43] width 86 height 9
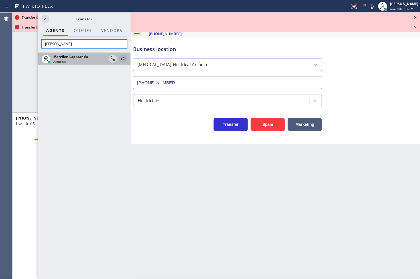
type input "[PERSON_NAME]"
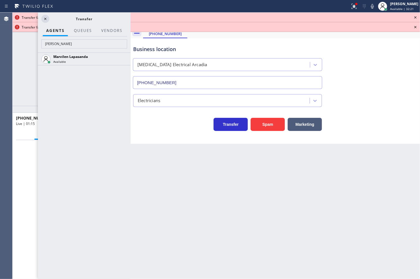
click at [0, 0] on icon at bounding box center [0, 0] width 0 height 0
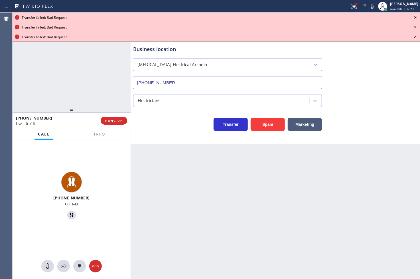
click at [419, 17] on icon at bounding box center [415, 17] width 7 height 7
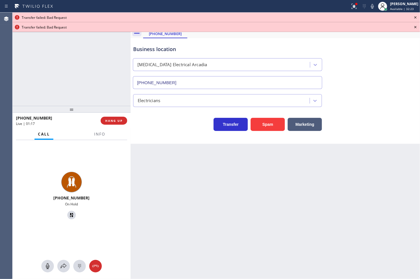
click at [419, 17] on icon at bounding box center [415, 17] width 7 height 7
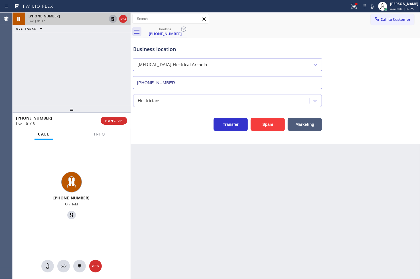
click at [112, 17] on icon at bounding box center [113, 19] width 4 height 4
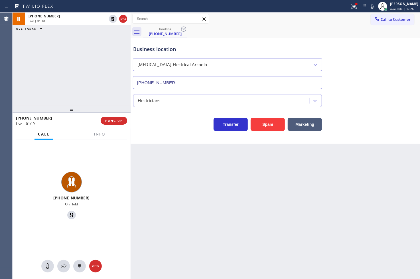
drag, startPoint x: 96, startPoint y: 230, endPoint x: 103, endPoint y: 223, distance: 10.3
click at [96, 230] on div "[PHONE_NUMBER] On Hold" at bounding box center [72, 196] width 118 height 113
click at [104, 205] on div "[PHONE_NUMBER] Live" at bounding box center [72, 196] width 118 height 113
click at [98, 163] on div "[PHONE_NUMBER] Live" at bounding box center [72, 196] width 118 height 113
click at [351, 8] on icon at bounding box center [354, 6] width 7 height 7
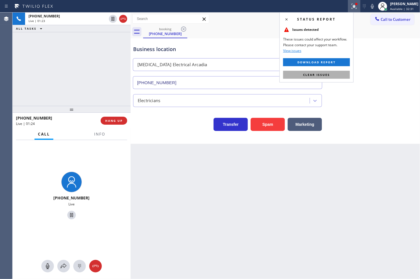
click at [333, 76] on button "Clear issues" at bounding box center [316, 75] width 67 height 8
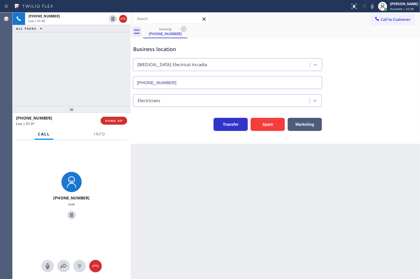
click at [149, 124] on div "Transfer Spam Marketing" at bounding box center [227, 123] width 191 height 16
click at [108, 103] on div "[PHONE_NUMBER] Live | 01:31 ALL TASKS ALL TASKS ACTIVE TASKS TASKS IN WRAP UP" at bounding box center [72, 59] width 118 height 93
click at [175, 137] on div "Business location [MEDICAL_DATA] Electrical [GEOGRAPHIC_DATA] [PHONE_NUMBER] El…" at bounding box center [276, 91] width 290 height 106
click at [181, 144] on div "Back to Dashboard Change Sender ID Customers Technicians Select a contact Outbo…" at bounding box center [276, 146] width 290 height 267
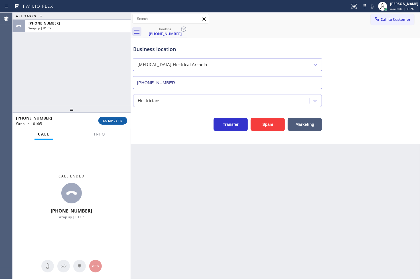
click at [109, 121] on span "COMPLETE" at bounding box center [113, 121] width 20 height 4
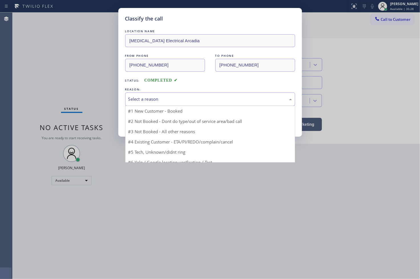
click at [167, 101] on div "Select a reason" at bounding box center [210, 99] width 164 height 7
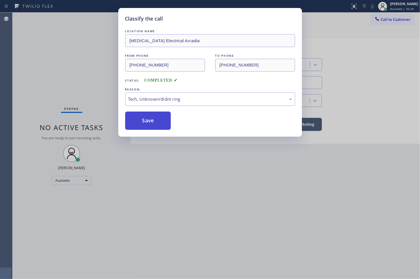
click at [163, 126] on button "Save" at bounding box center [148, 121] width 46 height 18
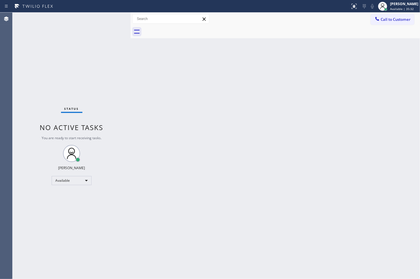
click at [335, 118] on div "Back to Dashboard Change Sender ID Customers Technicians Select a contact Outbo…" at bounding box center [276, 146] width 290 height 267
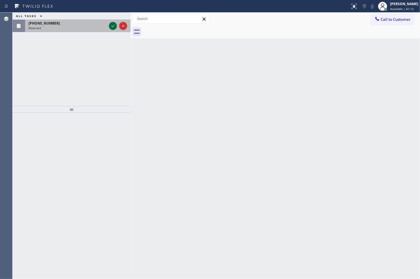
click at [113, 26] on icon at bounding box center [113, 26] width 7 height 7
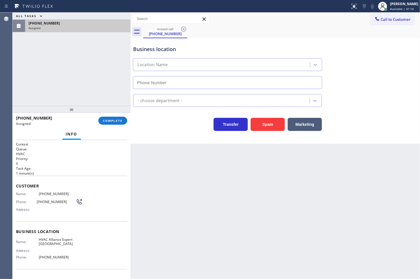
type input "[PHONE_NUMBER]"
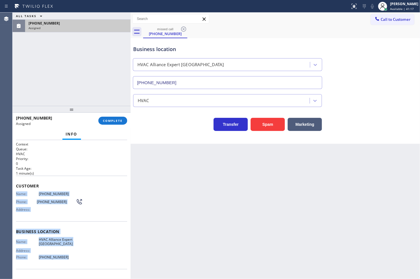
drag, startPoint x: 14, startPoint y: 191, endPoint x: 85, endPoint y: 263, distance: 101.3
click at [85, 263] on div "Context Queue: HVAC Priority: 0 Task Age: [DEMOGRAPHIC_DATA] minute(s) Customer…" at bounding box center [72, 209] width 118 height 139
copy div "Name: [PHONE_NUMBER] Phone: [PHONE_NUMBER] Address: Business location Name: HVA…"
click at [115, 120] on span "COMPLETE" at bounding box center [113, 121] width 20 height 4
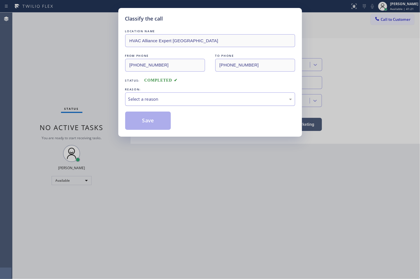
click at [144, 97] on div "Select a reason" at bounding box center [210, 99] width 164 height 7
click at [159, 126] on button "Save" at bounding box center [148, 121] width 46 height 18
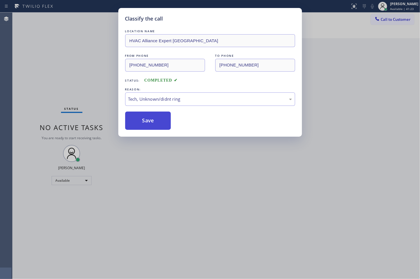
click at [159, 126] on button "Save" at bounding box center [148, 121] width 46 height 18
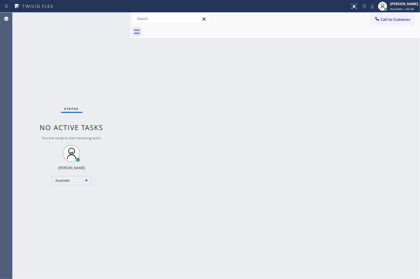
click at [40, 227] on div "Status No active tasks You are ready to start receiving tasks. [PERSON_NAME]" at bounding box center [72, 146] width 118 height 267
click at [83, 181] on div "Available" at bounding box center [72, 180] width 40 height 9
click at [77, 209] on li "Break" at bounding box center [71, 209] width 39 height 7
click at [43, 77] on div "Status No active tasks Change activity state to start receiving tasks. [PERSON_…" at bounding box center [72, 146] width 118 height 267
